Goal: Task Accomplishment & Management: Manage account settings

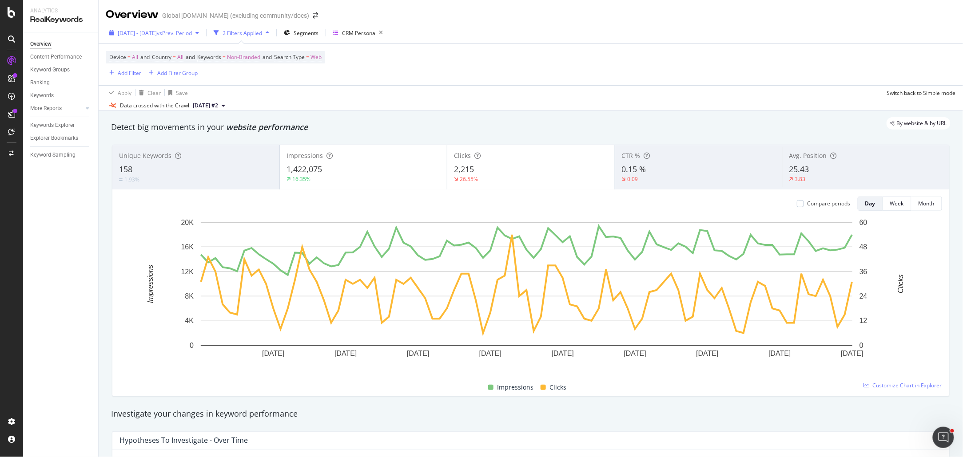
click at [192, 32] on span "vs Prev. Period" at bounding box center [174, 33] width 35 height 8
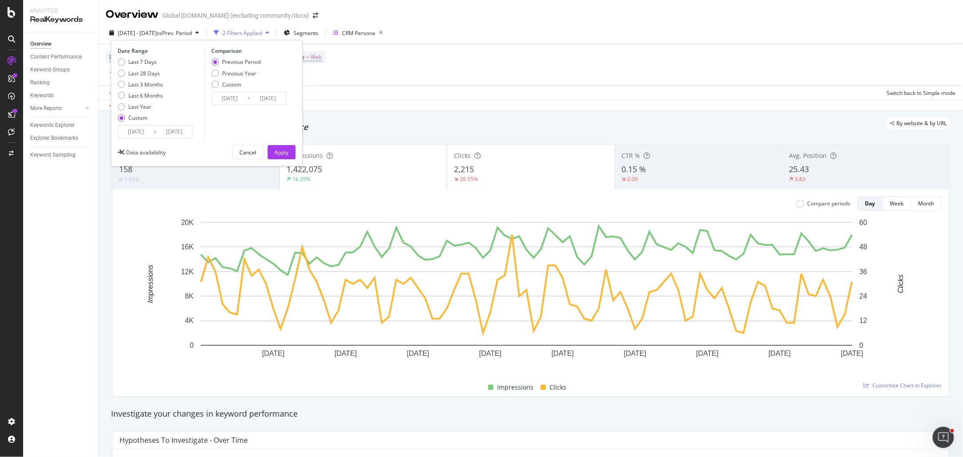
drag, startPoint x: 151, startPoint y: 83, endPoint x: 223, endPoint y: 129, distance: 85.3
click at [151, 83] on div "Last 3 Months" at bounding box center [146, 85] width 35 height 8
type input "[DATE]"
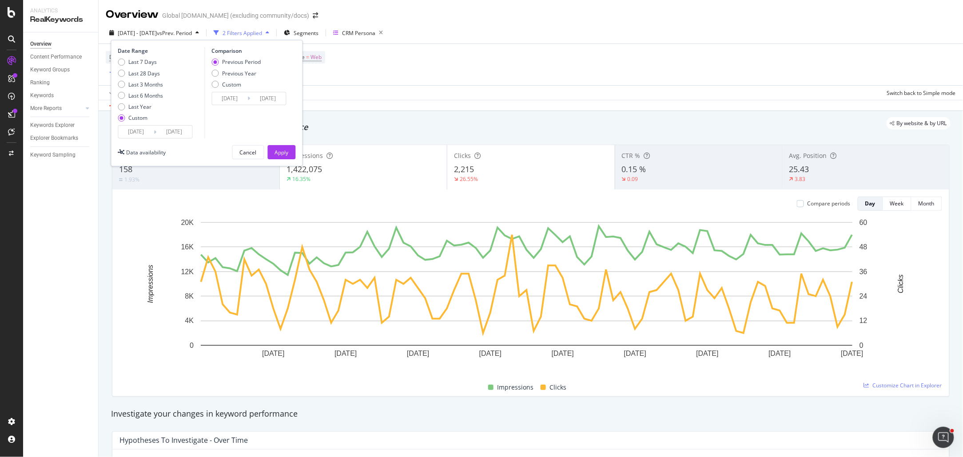
type input "[DATE]"
click at [275, 151] on div "Apply" at bounding box center [282, 153] width 14 height 8
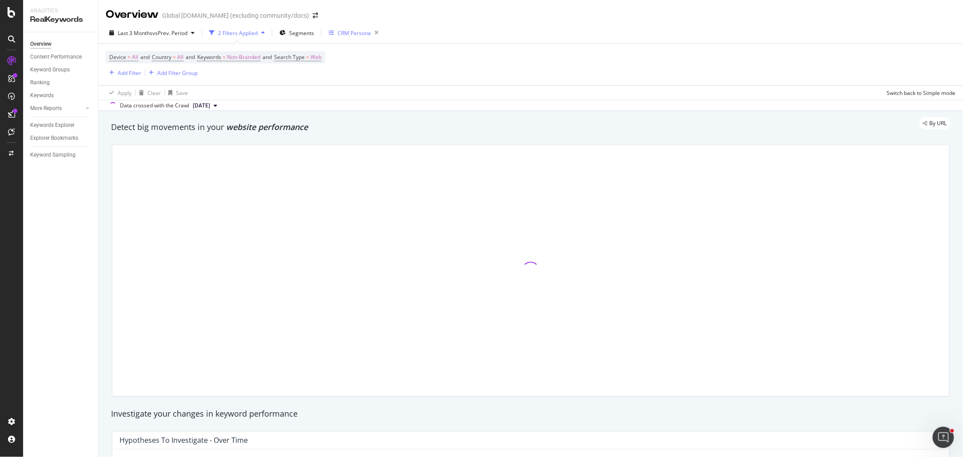
click at [381, 34] on icon "button" at bounding box center [376, 33] width 11 height 12
click at [242, 57] on span "Non-Branded" at bounding box center [243, 57] width 33 height 12
click at [237, 75] on span "Non-Branded" at bounding box center [228, 78] width 37 height 8
click at [516, 78] on div "Device = All and Country = All and Keywords = Non-Branded and Search Type = Web…" at bounding box center [531, 64] width 850 height 41
click at [512, 81] on div "Device = All and Country = All and Keywords = Non-Branded and Search Type = Web…" at bounding box center [531, 64] width 850 height 41
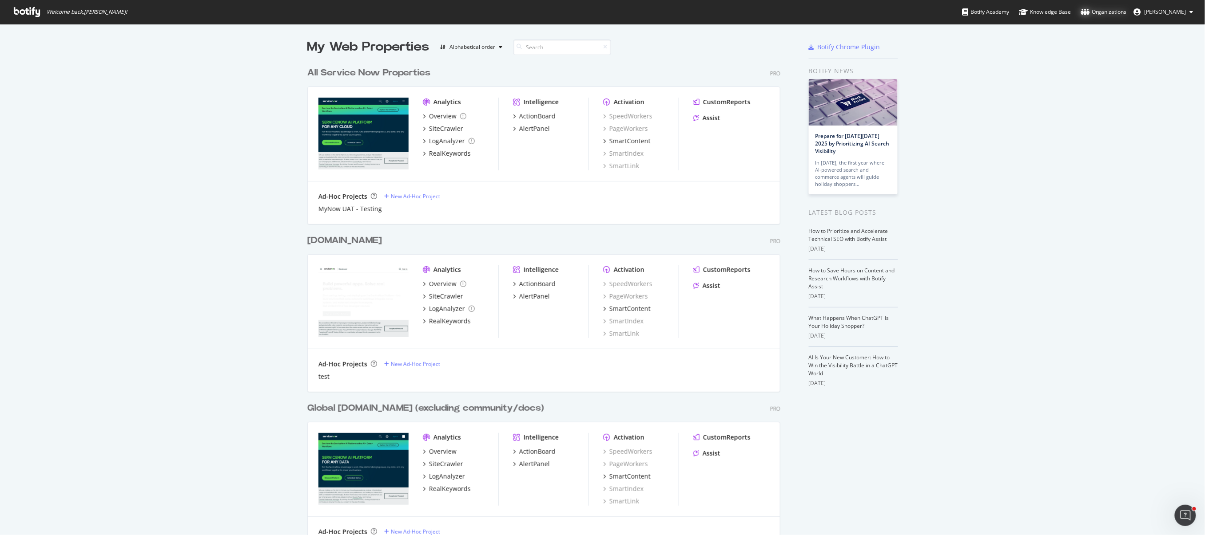
click at [1124, 13] on div "Organizations" at bounding box center [1104, 12] width 46 height 9
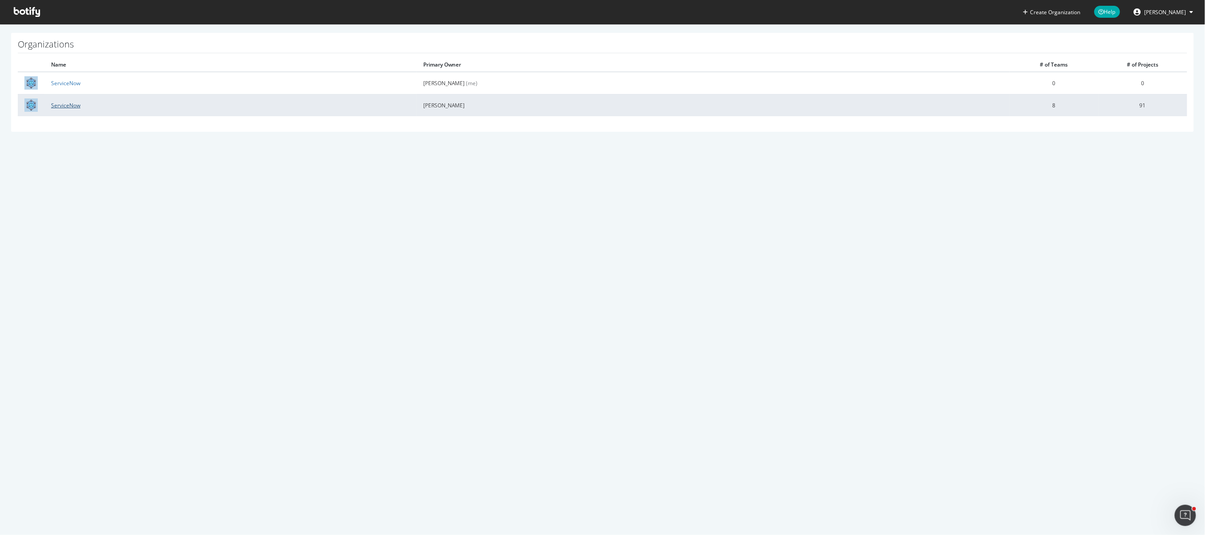
click at [73, 106] on link "ServiceNow" at bounding box center [65, 106] width 29 height 8
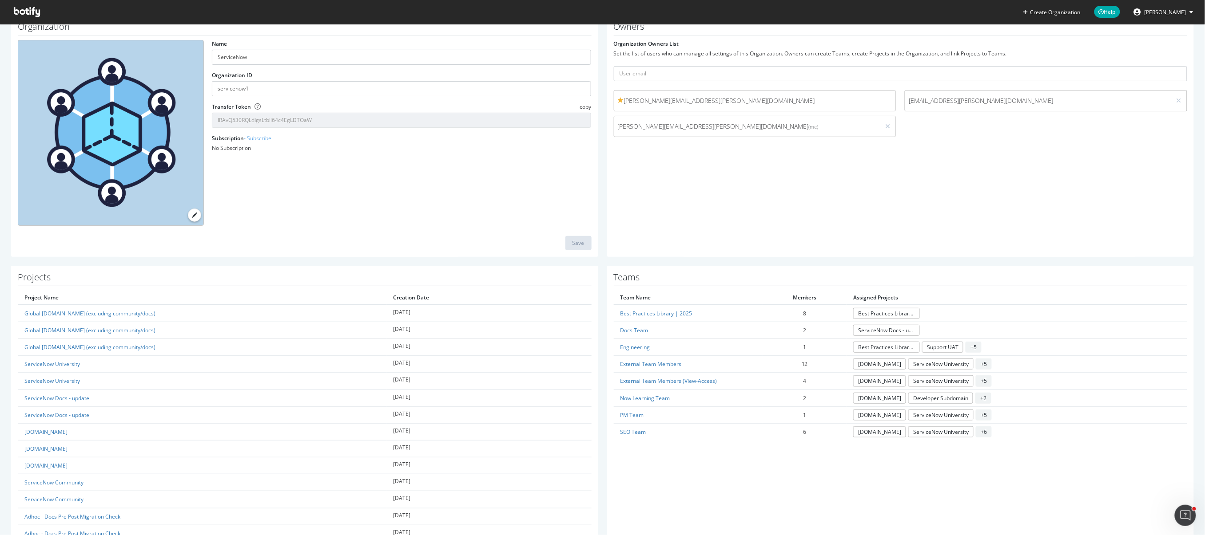
scroll to position [52, 0]
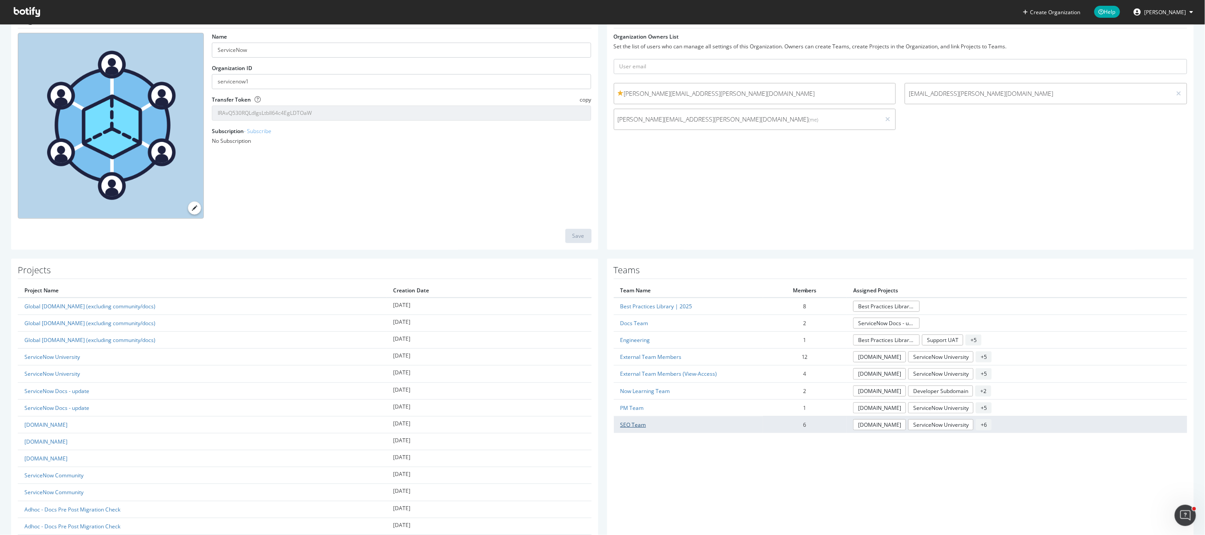
click at [633, 424] on link "SEO Team" at bounding box center [633, 425] width 26 height 8
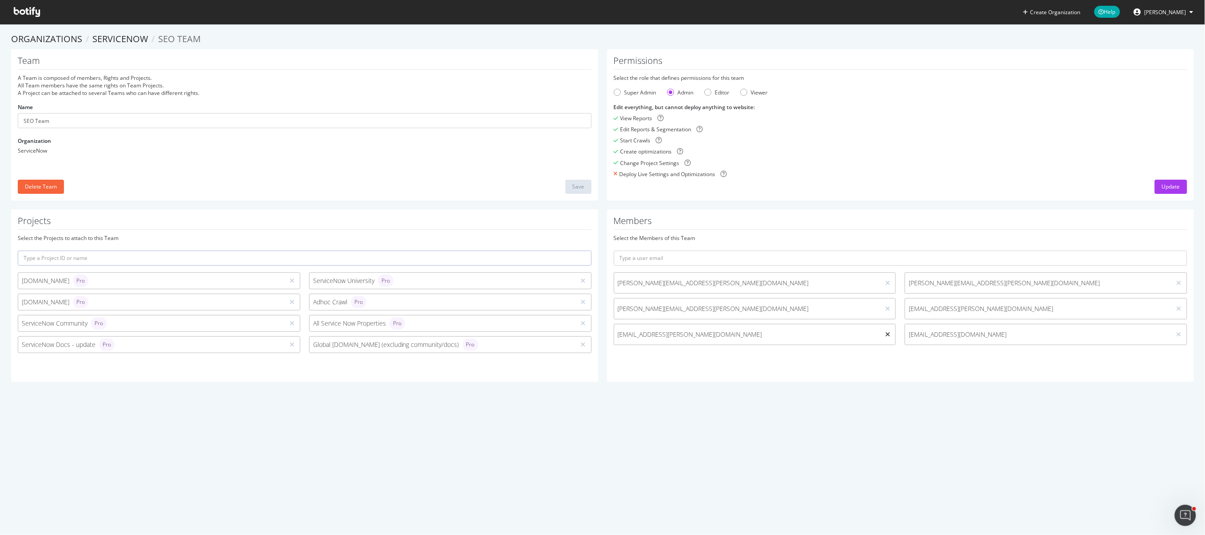
click at [885, 336] on icon at bounding box center [887, 335] width 5 height 6
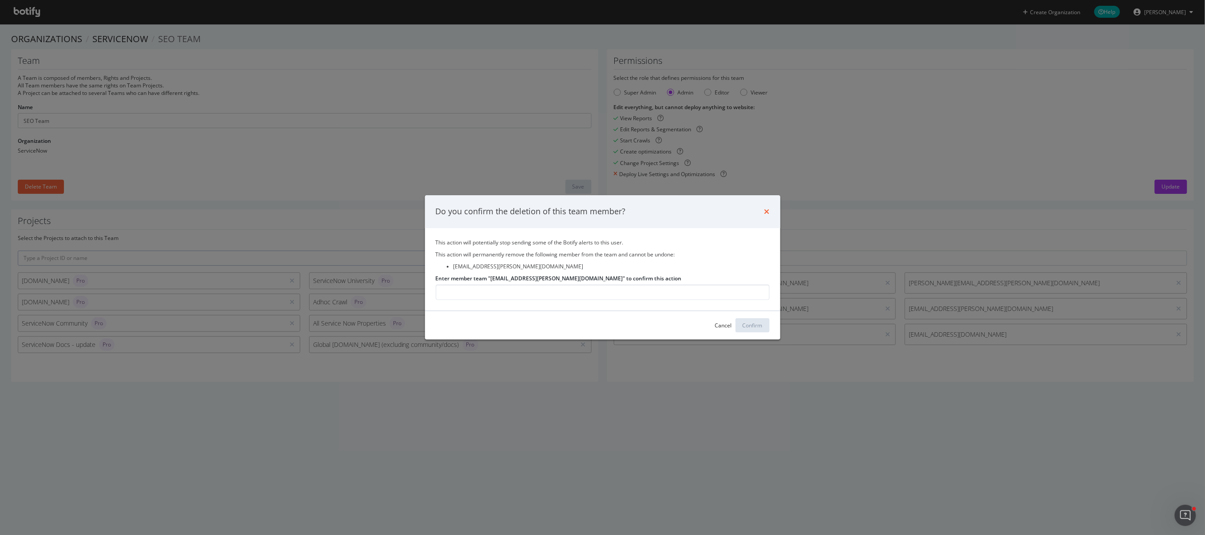
click at [765, 209] on icon "times" at bounding box center [766, 211] width 5 height 7
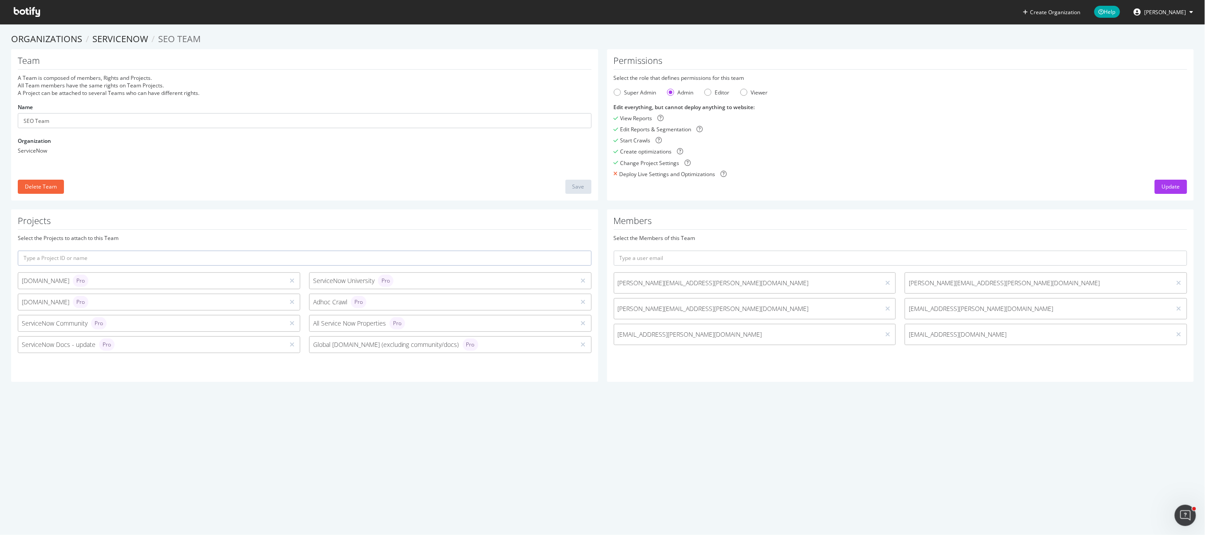
click at [983, 337] on span "chukwud.chukwudebelu@servicenow.com" at bounding box center [1037, 334] width 259 height 9
drag, startPoint x: 1048, startPoint y: 340, endPoint x: 898, endPoint y: 334, distance: 149.7
click at [904, 334] on div "chukwud.chukwudebelu@servicenow.com" at bounding box center [1045, 334] width 282 height 21
click at [1026, 369] on div "Members Select the Members of this Team rita.killilea@servicenow.com oliver.lee…" at bounding box center [900, 296] width 587 height 173
click at [1039, 338] on span "chukwud.chukwudebelu@servicenow.com" at bounding box center [1037, 334] width 259 height 9
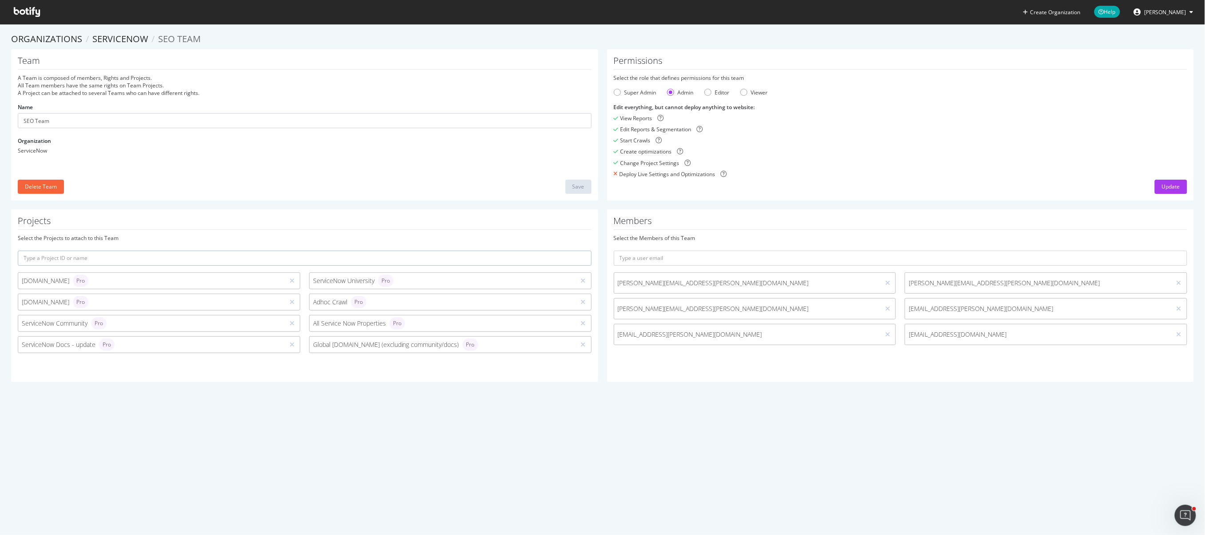
drag, startPoint x: 1036, startPoint y: 336, endPoint x: 888, endPoint y: 333, distance: 147.9
click at [888, 333] on div "rita.killilea@servicenow.com oliver.lee@servicenow.com danielle.busch@serviceno…" at bounding box center [900, 311] width 583 height 77
click at [1174, 16] on span "[PERSON_NAME]" at bounding box center [1165, 12] width 42 height 8
click at [1159, 129] on span "Log Out" at bounding box center [1149, 130] width 19 height 8
